Goal: Check status: Check status

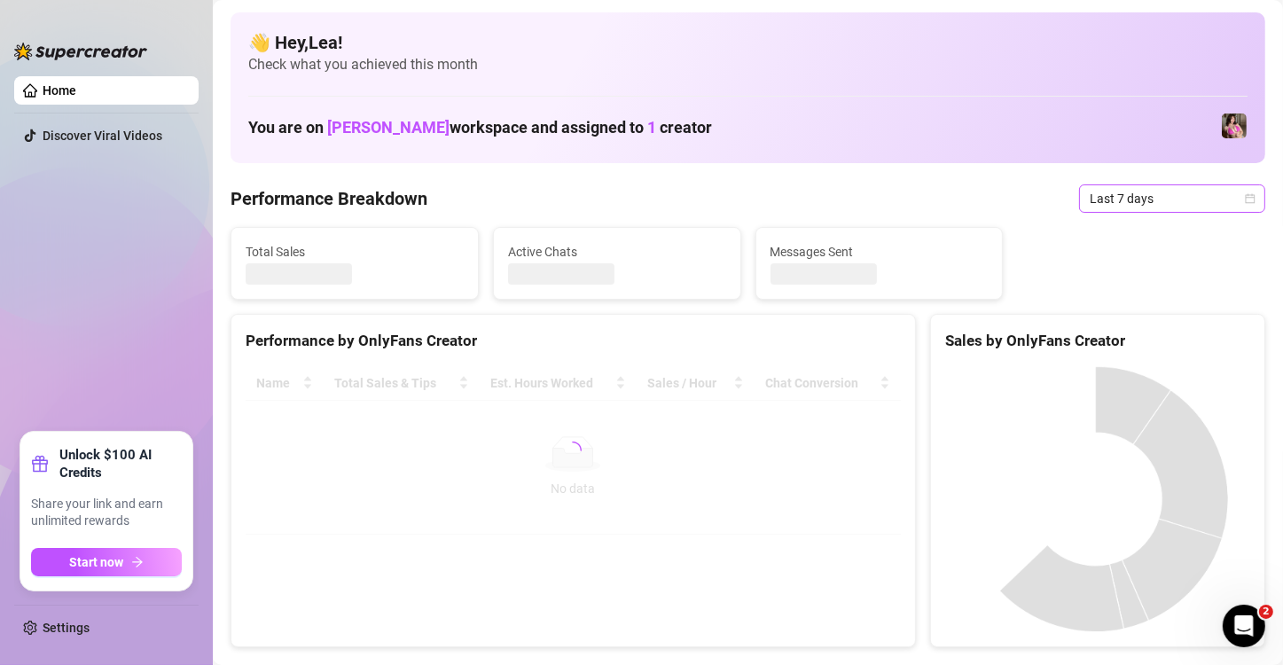
click at [1245, 198] on icon "calendar" at bounding box center [1250, 198] width 11 height 11
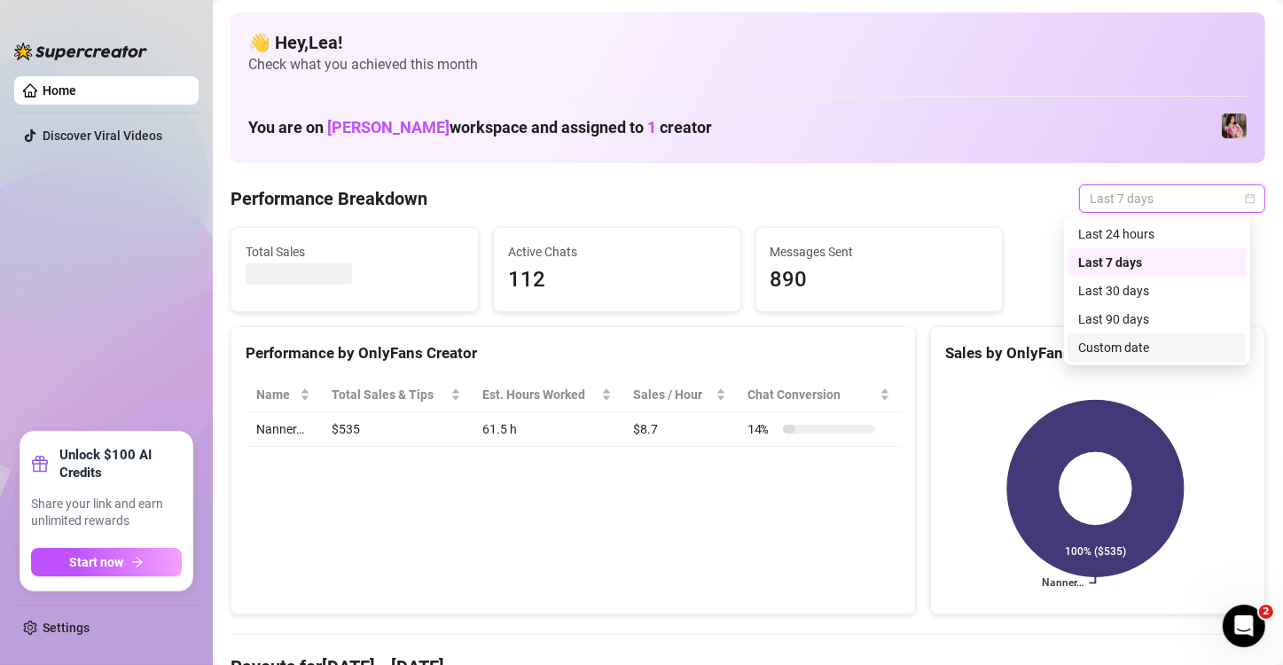
click at [1102, 348] on div "Custom date" at bounding box center [1157, 348] width 158 height 20
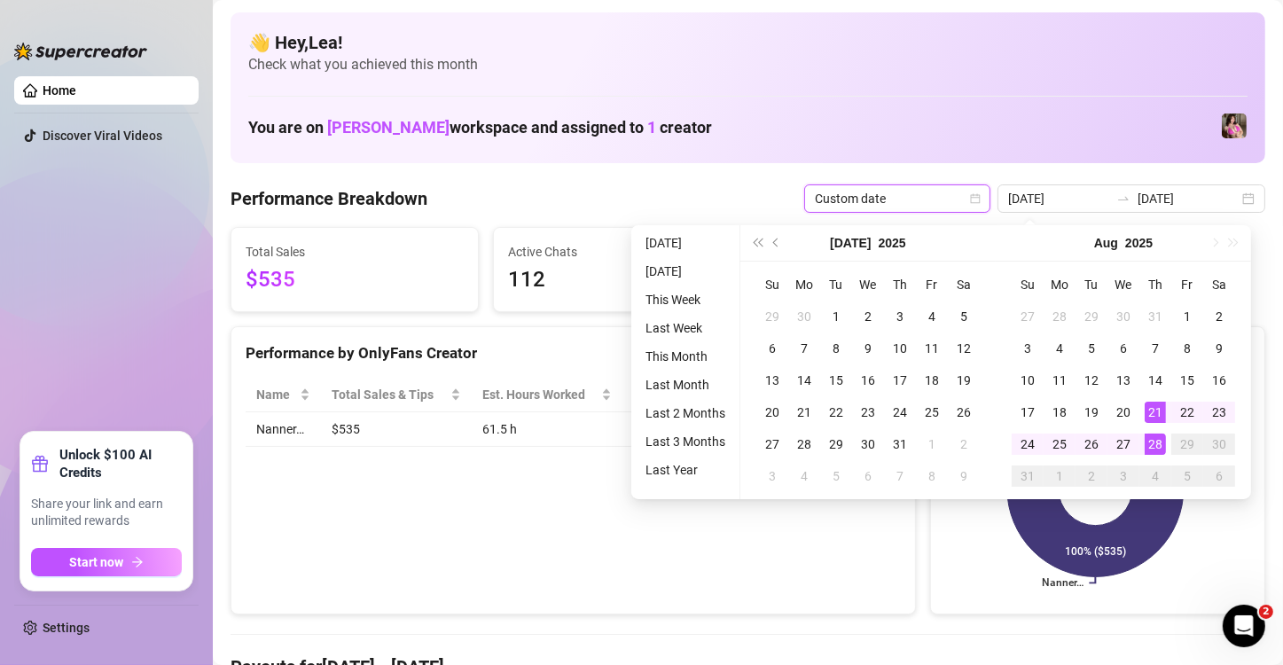
type input "2025-08-28"
click at [1159, 443] on div "28" at bounding box center [1155, 444] width 21 height 21
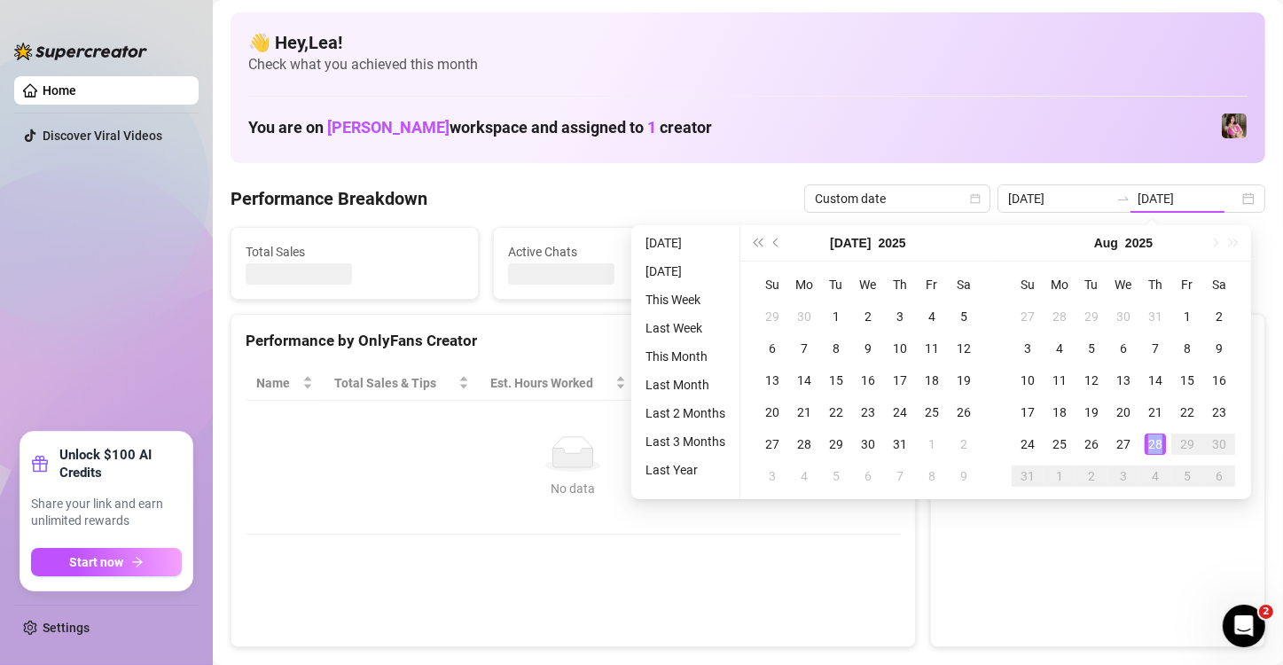
type input "2025-08-28"
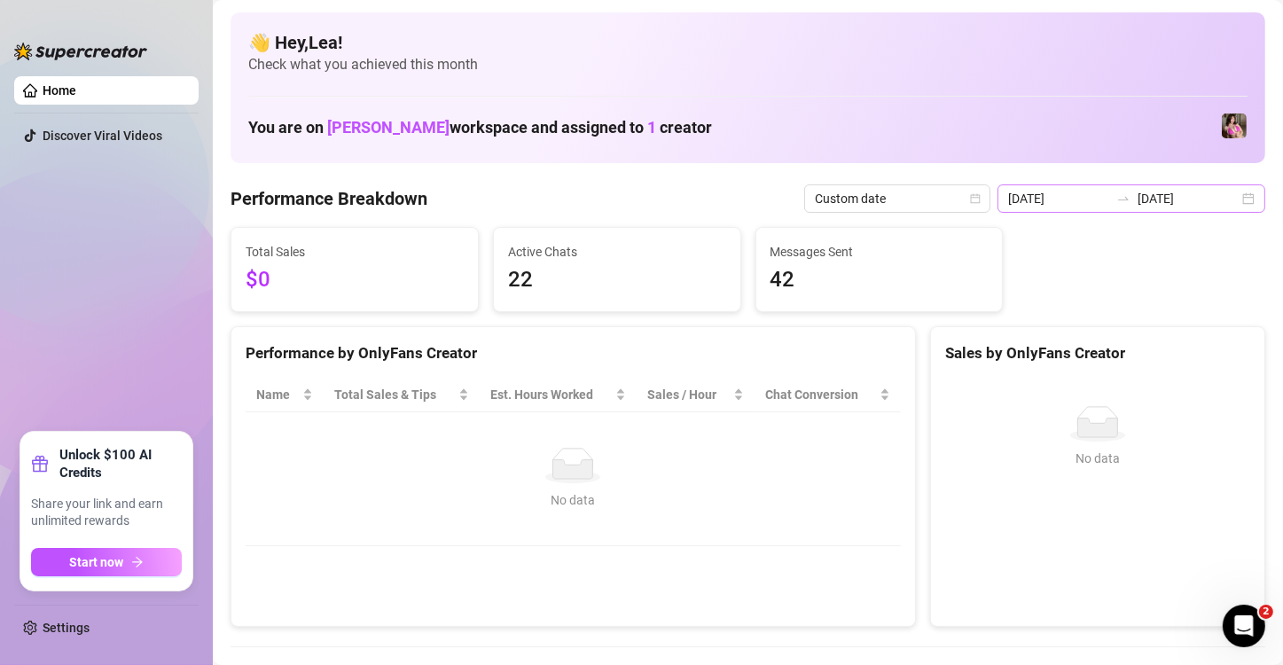
click at [1240, 200] on div "2025-08-28 2025-08-28" at bounding box center [1132, 198] width 268 height 28
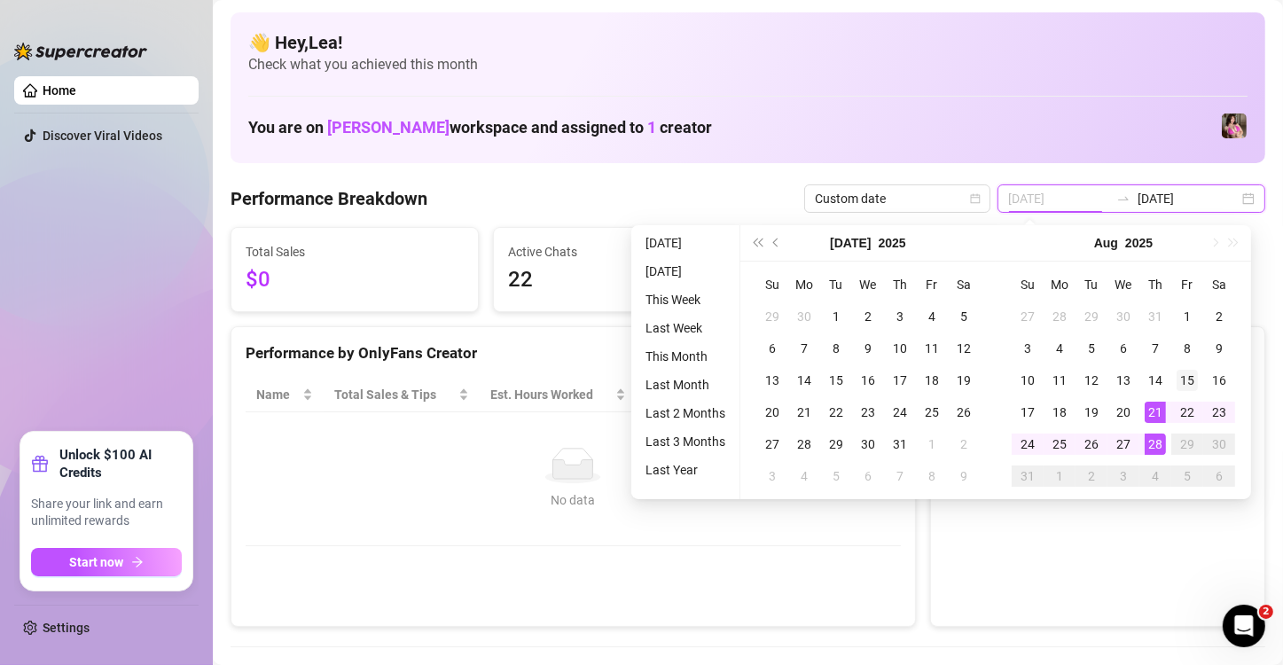
type input "2025-08-15"
click at [1187, 376] on div "15" at bounding box center [1187, 380] width 21 height 21
type input "2025-08-27"
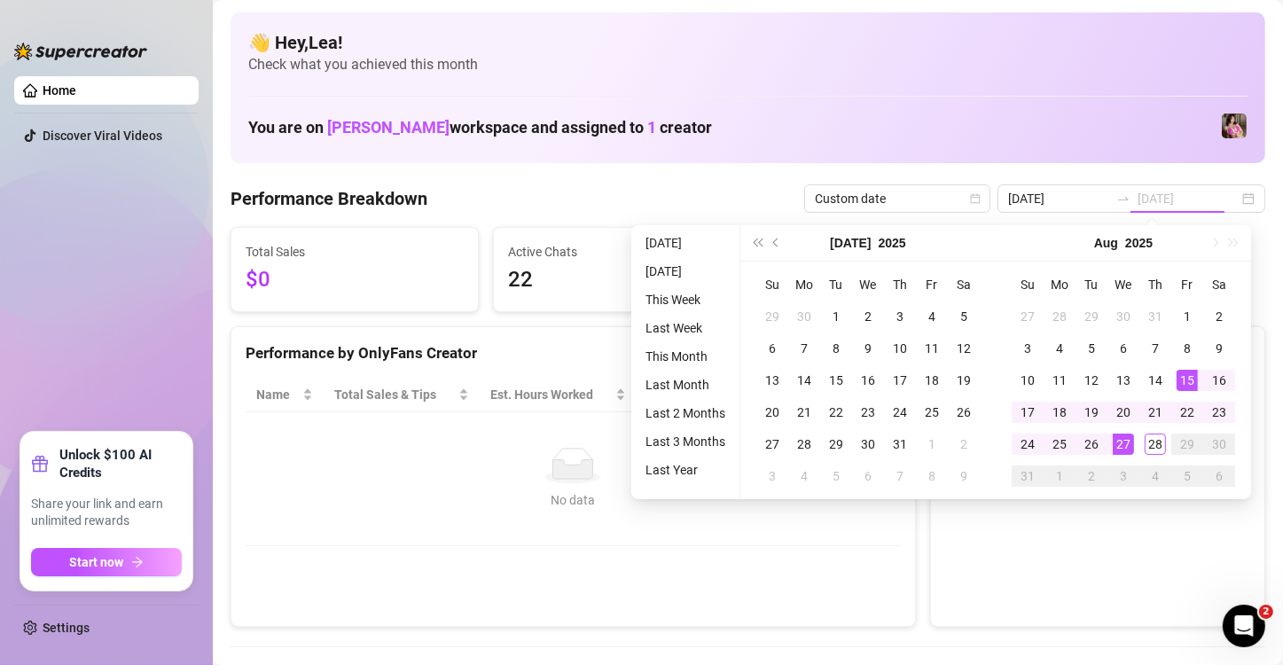
click at [1123, 440] on div "27" at bounding box center [1123, 444] width 21 height 21
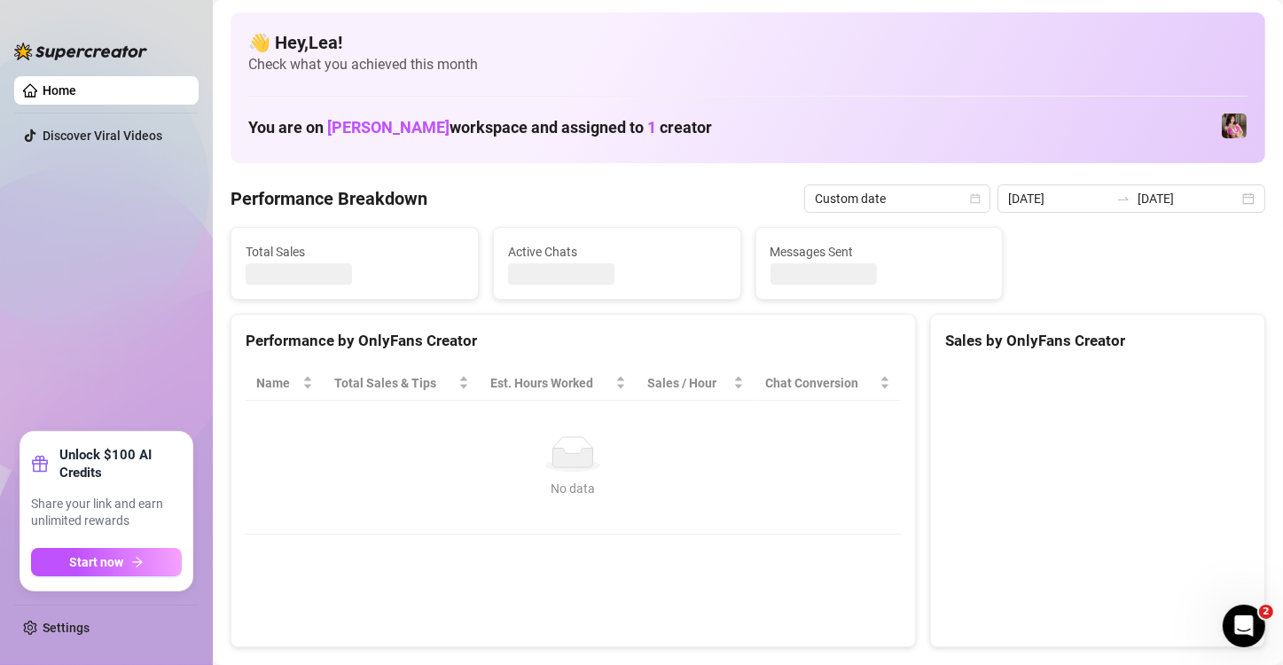
type input "2025-08-15"
type input "2025-08-27"
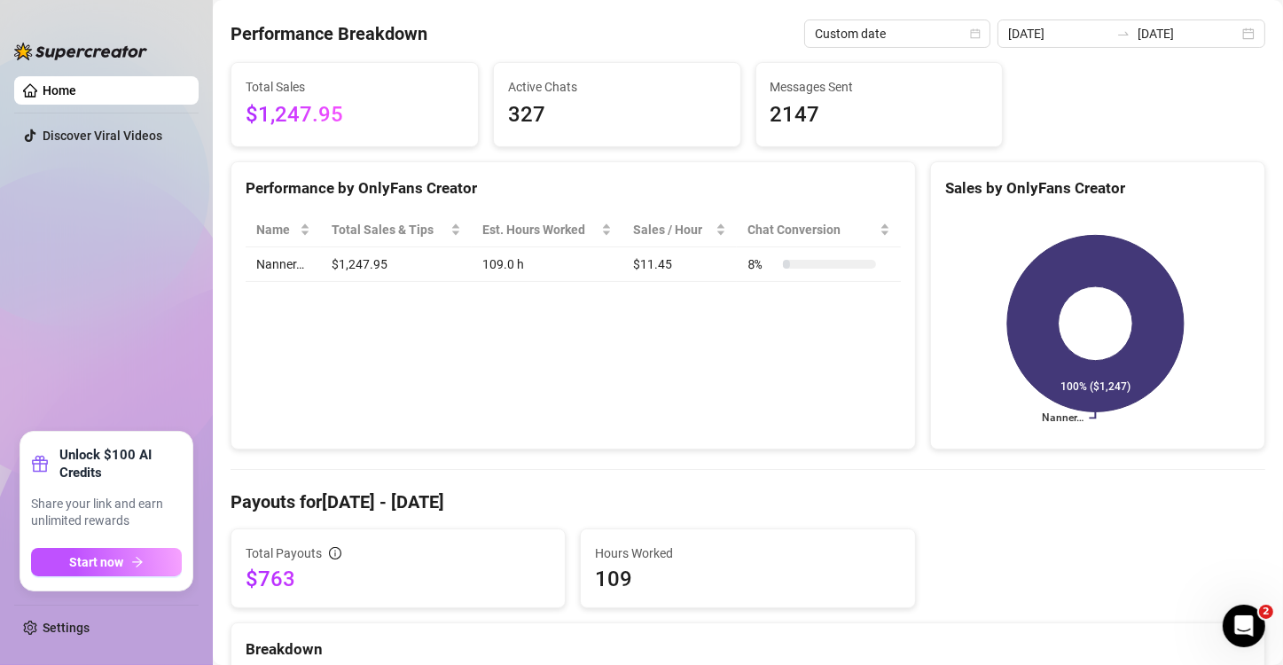
scroll to position [147, 0]
